Goal: Download file/media

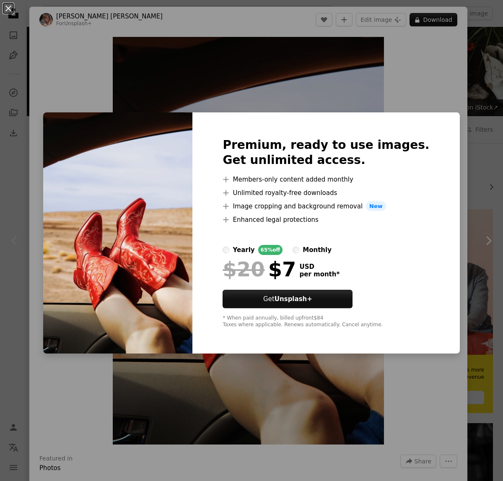
click at [398, 64] on div "An X shape Premium, ready to use images. Get unlimited access. A plus sign Memb…" at bounding box center [251, 240] width 503 height 481
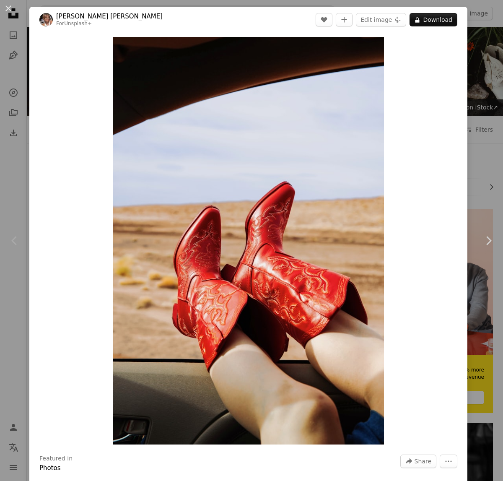
drag, startPoint x: 4, startPoint y: 6, endPoint x: 9, endPoint y: 5, distance: 5.0
click at [5, 6] on button "An X shape" at bounding box center [8, 8] width 10 height 10
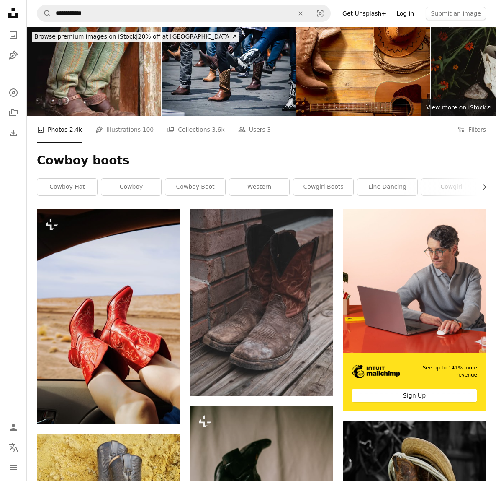
click at [416, 11] on link "Log in" at bounding box center [406, 13] width 28 height 13
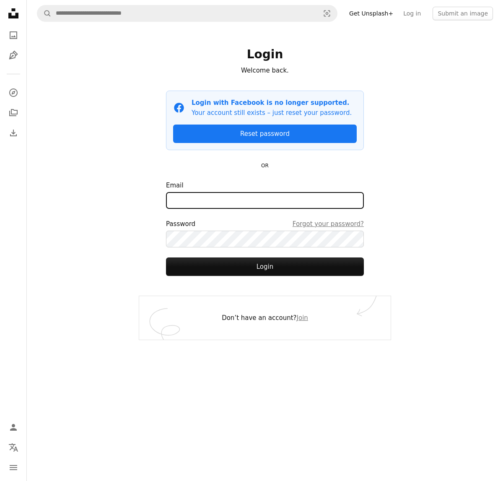
click at [252, 196] on input "Email" at bounding box center [265, 200] width 198 height 17
